Goal: Transaction & Acquisition: Purchase product/service

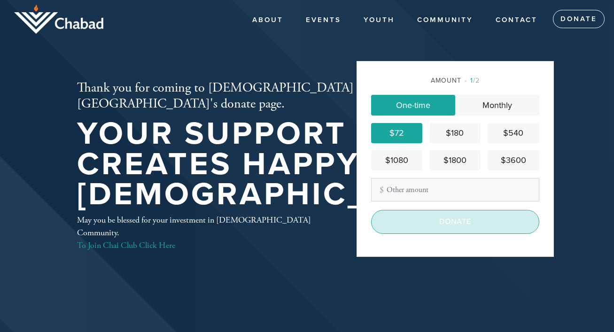
click at [412, 220] on input "Donate" at bounding box center [455, 221] width 168 height 23
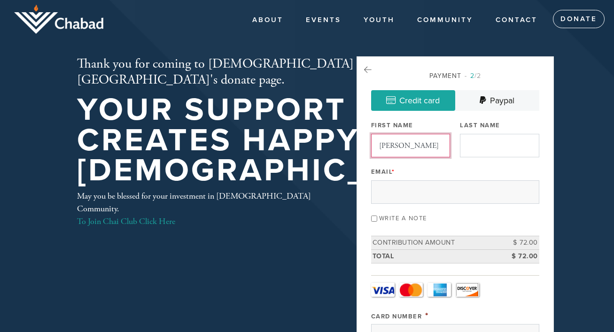
type input "[PERSON_NAME]"
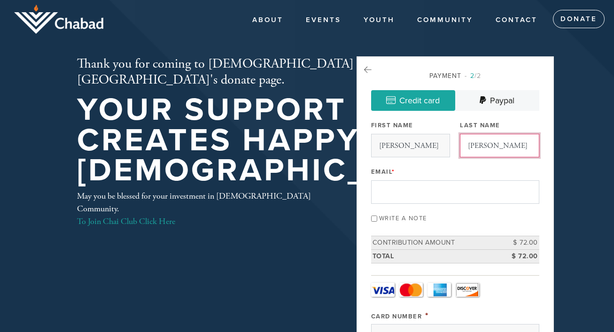
type input "[PERSON_NAME]"
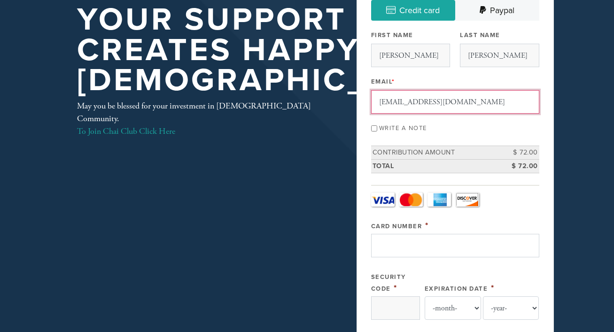
scroll to position [71, 0]
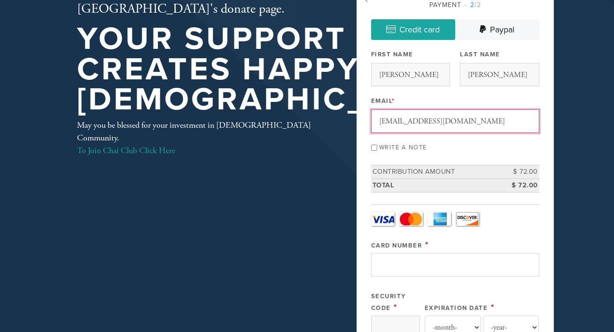
type input "[EMAIL_ADDRESS][DOMAIN_NAME]"
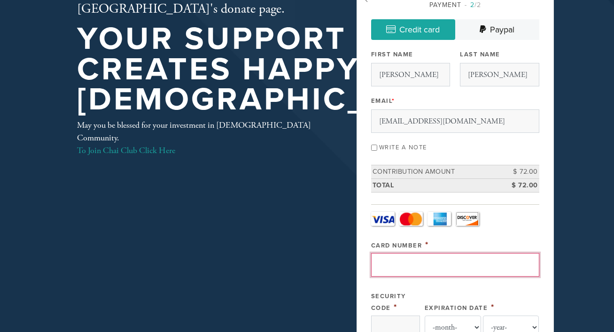
click at [393, 264] on input "Card Number" at bounding box center [455, 264] width 168 height 23
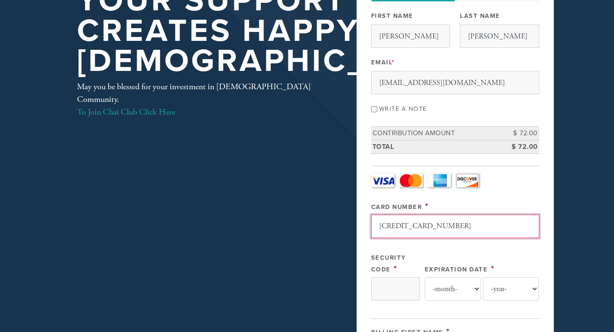
scroll to position [117, 0]
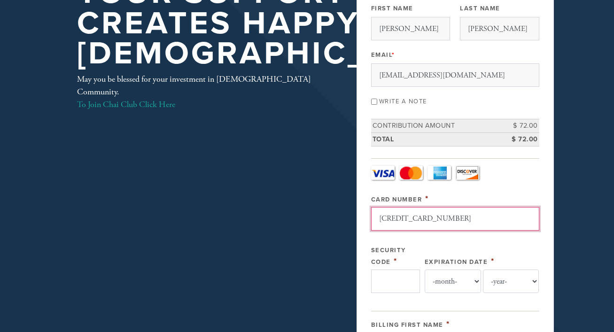
type input "[CREDIT_CARD_NUMBER]"
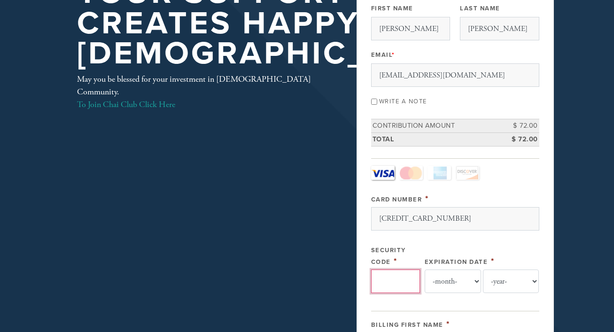
click at [392, 284] on input "Security Code" at bounding box center [395, 281] width 49 height 23
type input "643"
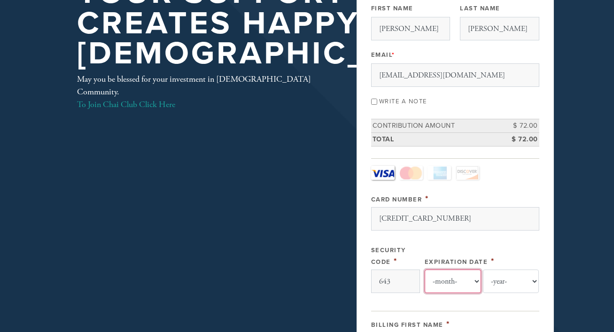
select select "12"
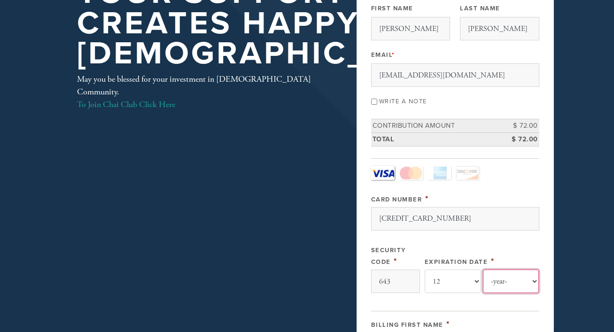
select select "2029"
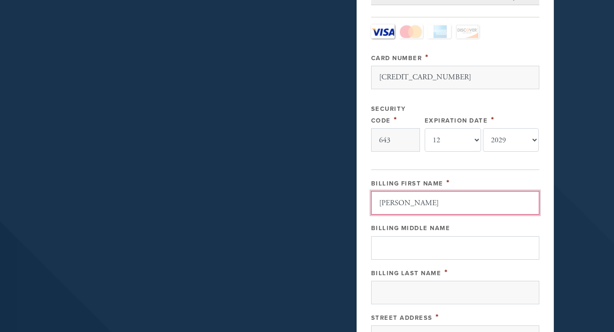
scroll to position [265, 0]
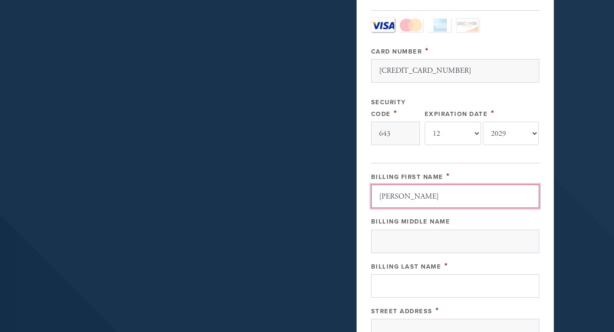
type input "[PERSON_NAME]"
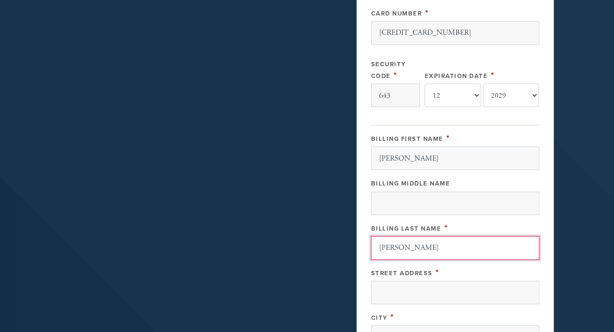
scroll to position [305, 0]
type input "[PERSON_NAME]"
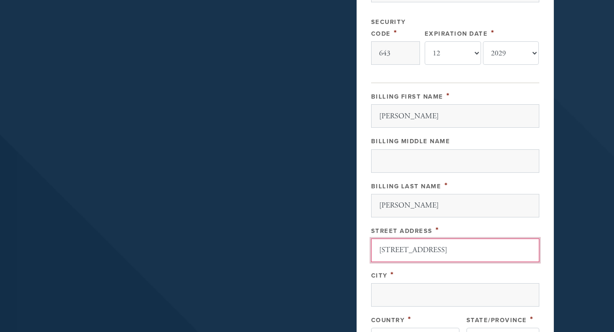
scroll to position [347, 0]
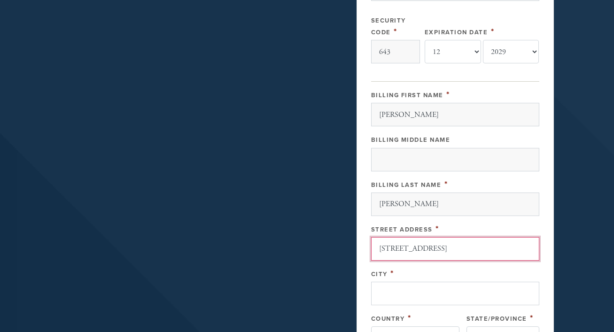
type input "[STREET_ADDRESS]"
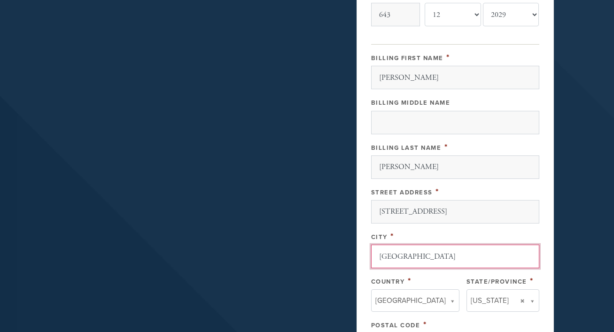
scroll to position [401, 0]
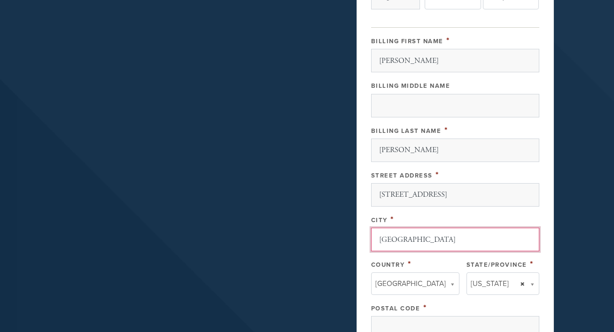
type input "[GEOGRAPHIC_DATA]"
click at [524, 284] on link "[US_STATE]" at bounding box center [503, 284] width 73 height 23
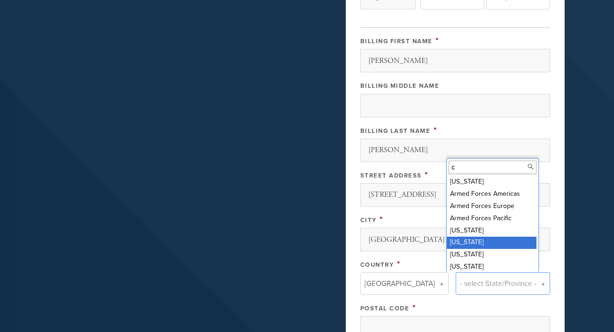
type input "c"
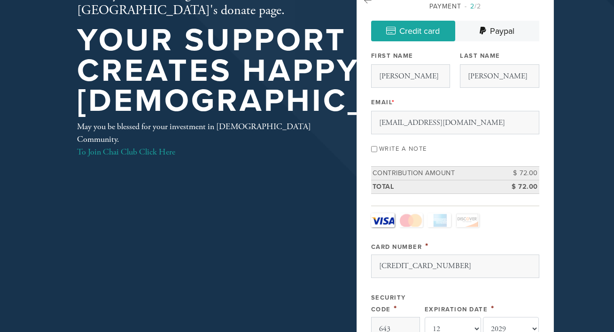
scroll to position [69, 0]
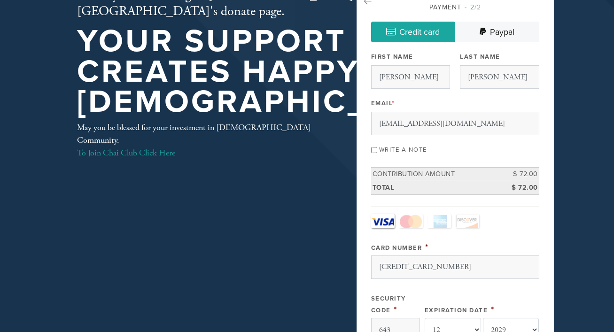
type input "80224"
click at [375, 149] on input "Write a note" at bounding box center [374, 150] width 6 height 6
checkbox input "true"
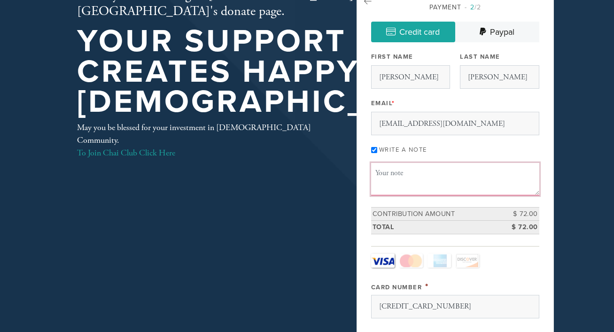
click at [384, 176] on textarea "Message or dedication" at bounding box center [455, 179] width 168 height 32
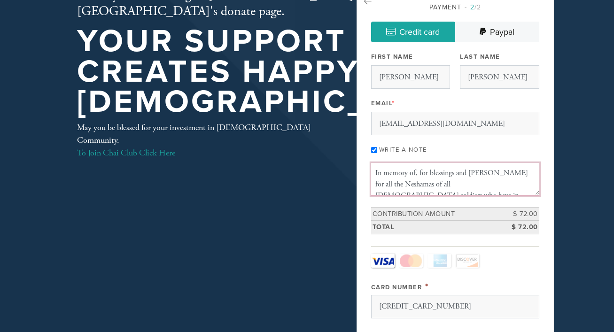
scroll to position [6, 0]
click at [502, 179] on textarea "In memory of, for blessings and [PERSON_NAME] for all the Neshamas of all [DEMO…" at bounding box center [455, 179] width 168 height 32
click at [433, 186] on textarea "In memory of, for blessings and [PERSON_NAME] for all the Neshamas of all [DEMO…" at bounding box center [455, 179] width 168 height 32
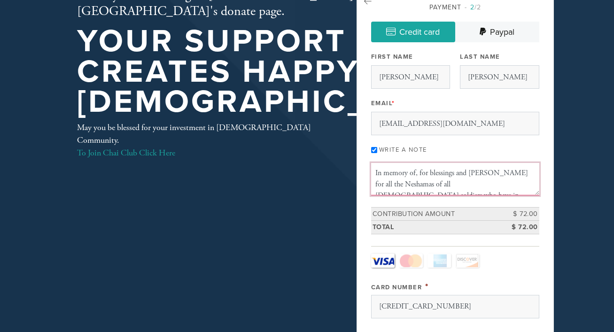
click at [419, 174] on textarea "In memory of, for blessings and [PERSON_NAME] for all the Neshamas of all [DEMO…" at bounding box center [455, 179] width 168 height 32
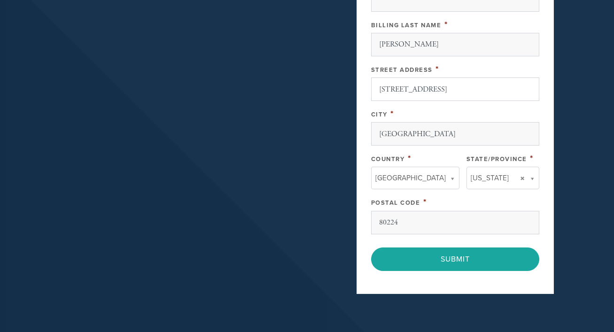
scroll to position [552, 0]
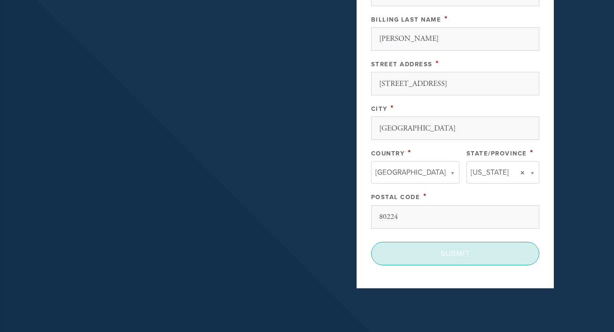
type textarea "In memory of, and for blessings and [PERSON_NAME] for all the Neshamas of all […"
click at [439, 251] on input "Submit" at bounding box center [455, 253] width 168 height 23
